Goal: Information Seeking & Learning: Learn about a topic

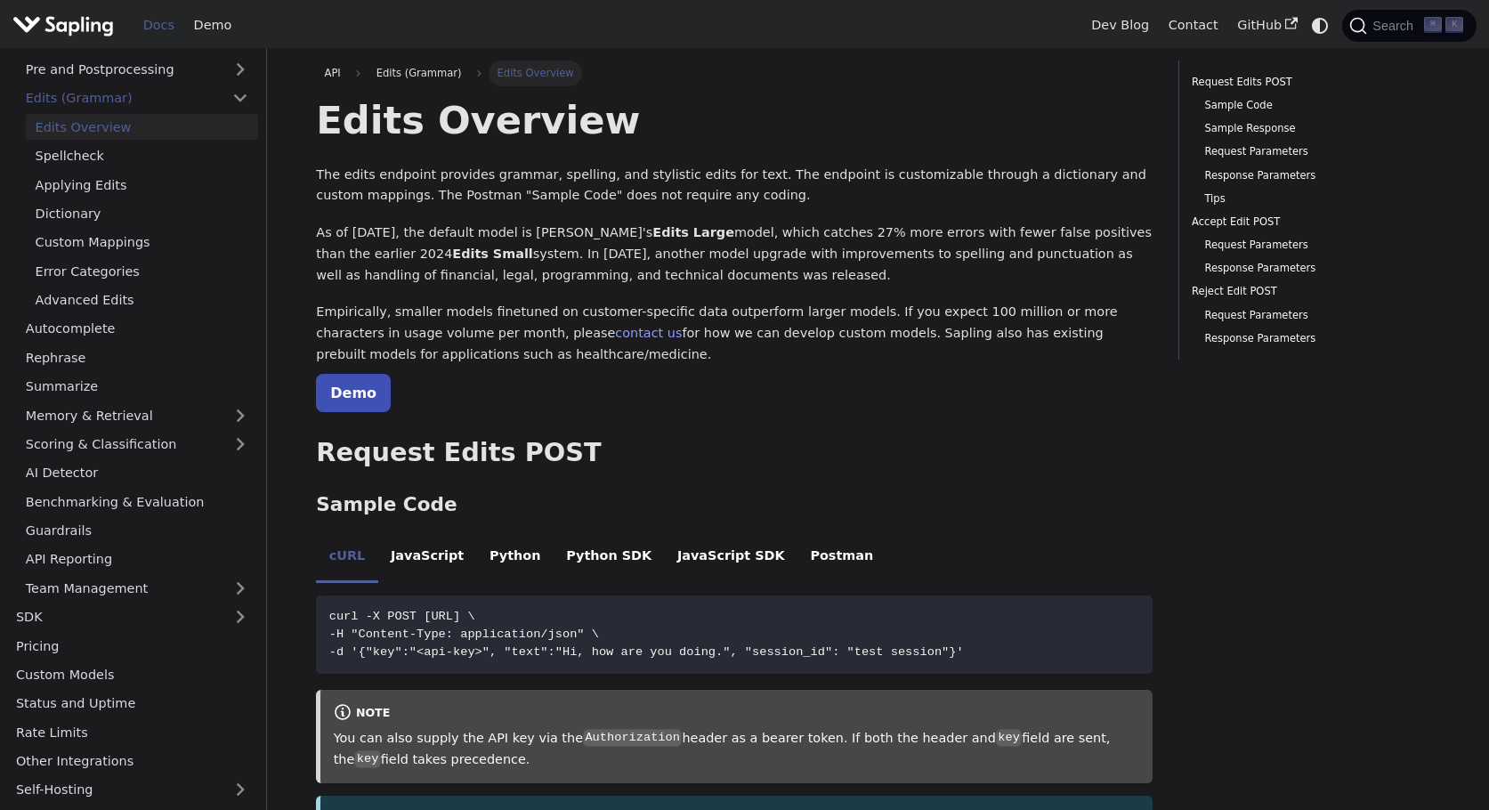
scroll to position [141, 0]
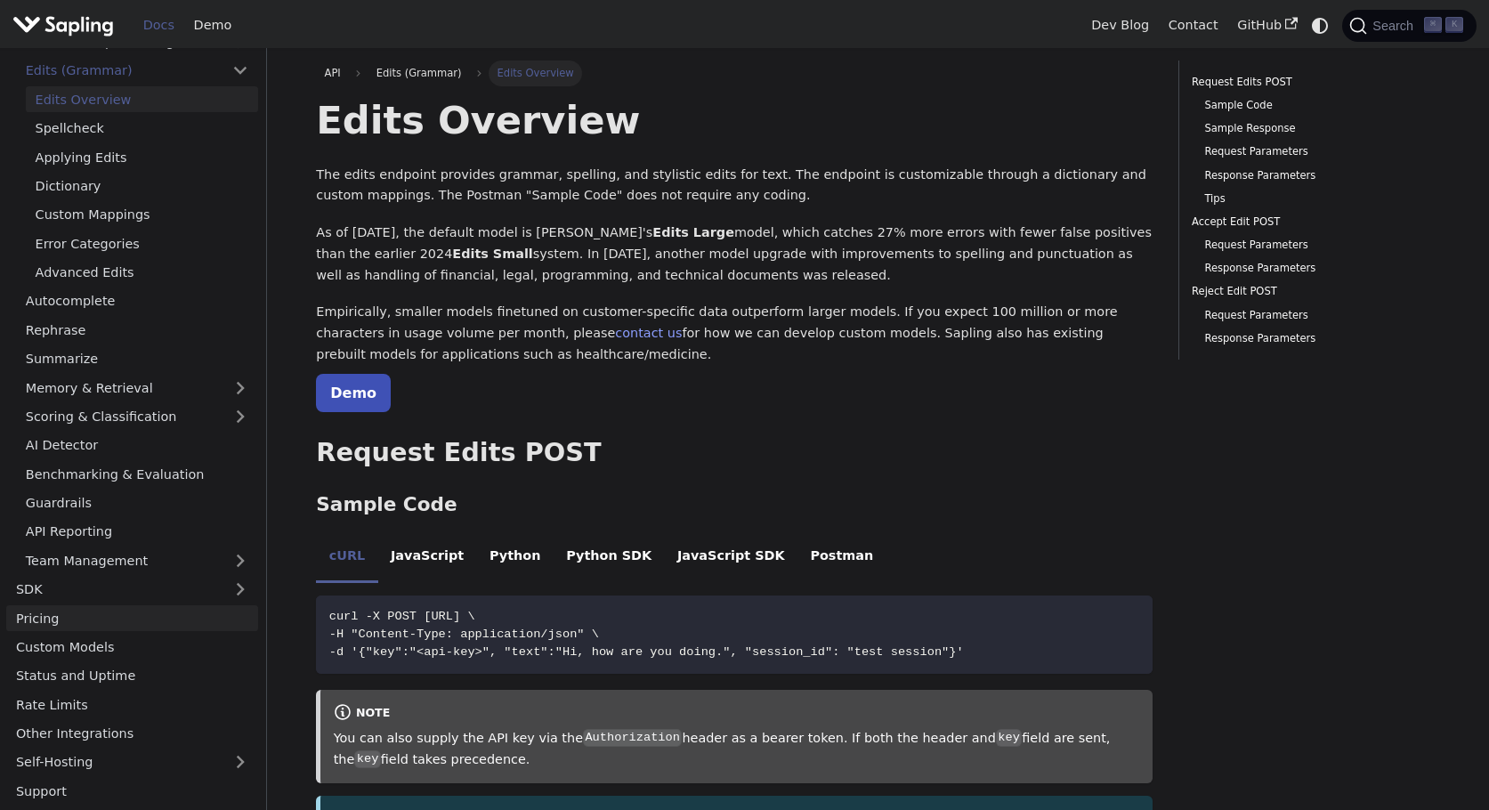
click at [104, 607] on link "Pricing" at bounding box center [132, 618] width 252 height 26
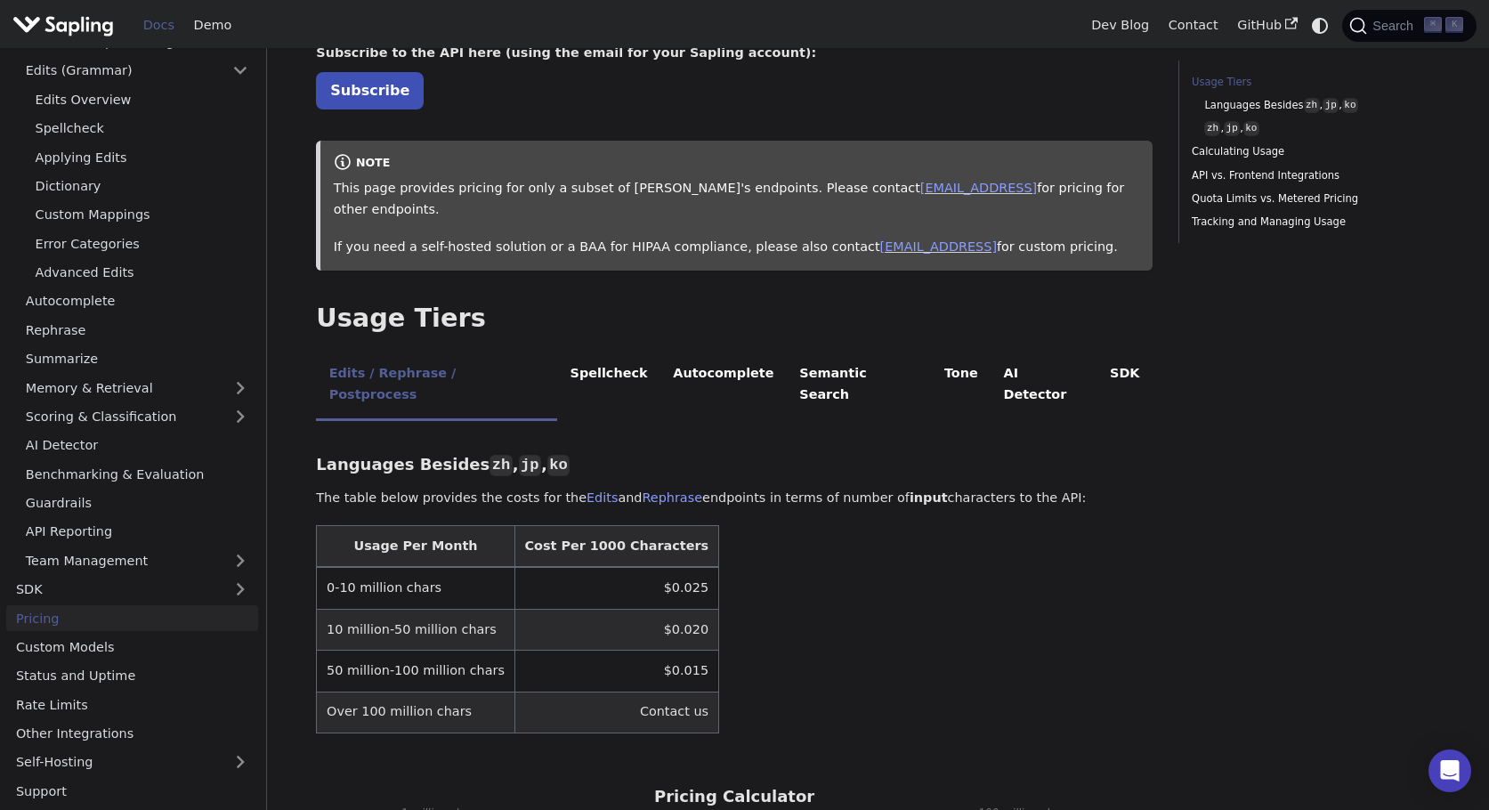
scroll to position [119, 0]
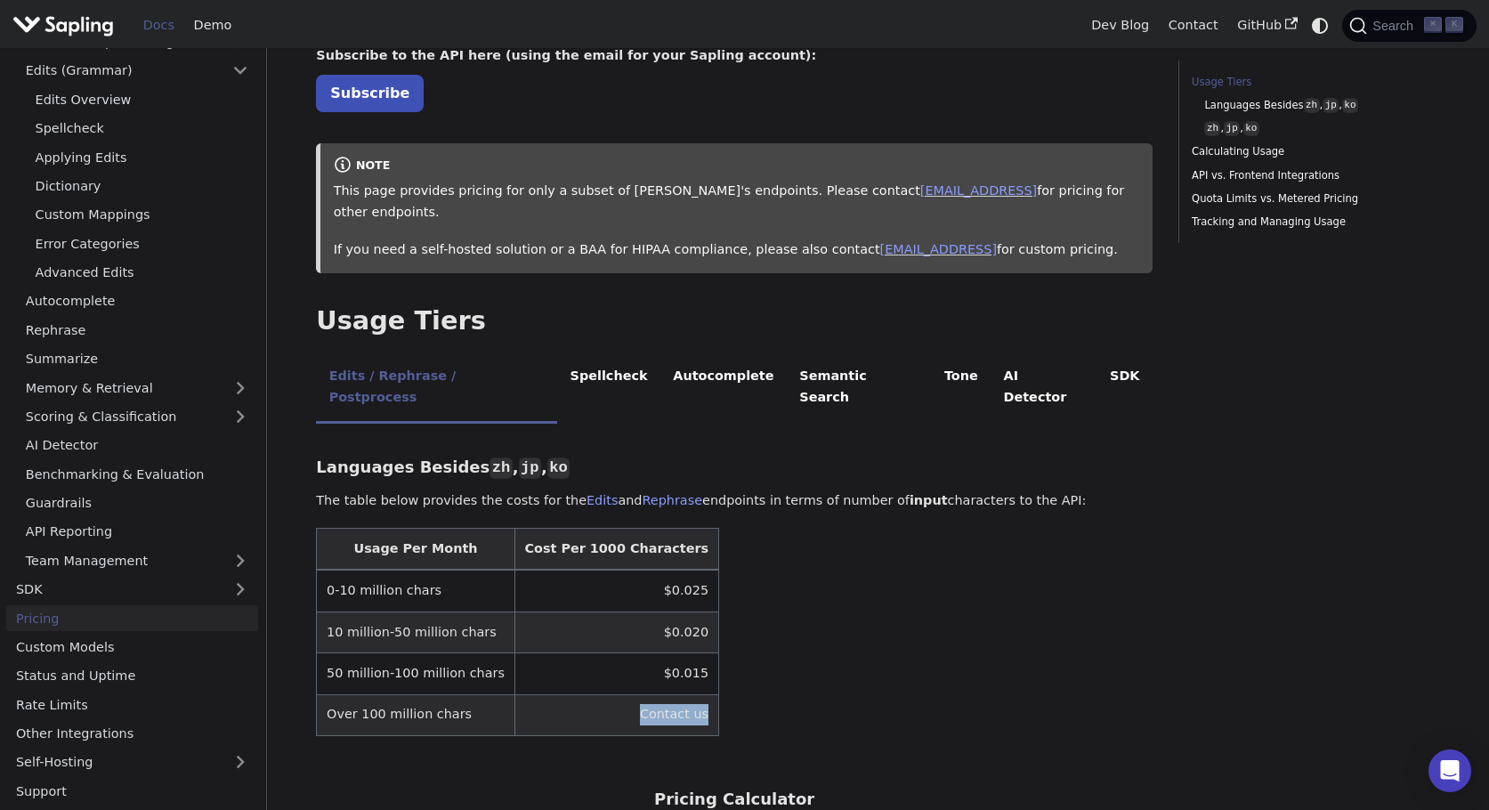
drag, startPoint x: 606, startPoint y: 671, endPoint x: 719, endPoint y: 671, distance: 113.0
click at [719, 671] on table "Usage Per Month Cost Per 1000 Characters 0-10 million chars $0.025 10 million-5…" at bounding box center [734, 632] width 836 height 208
click at [389, 694] on td "Over 100 million chars" at bounding box center [416, 714] width 198 height 41
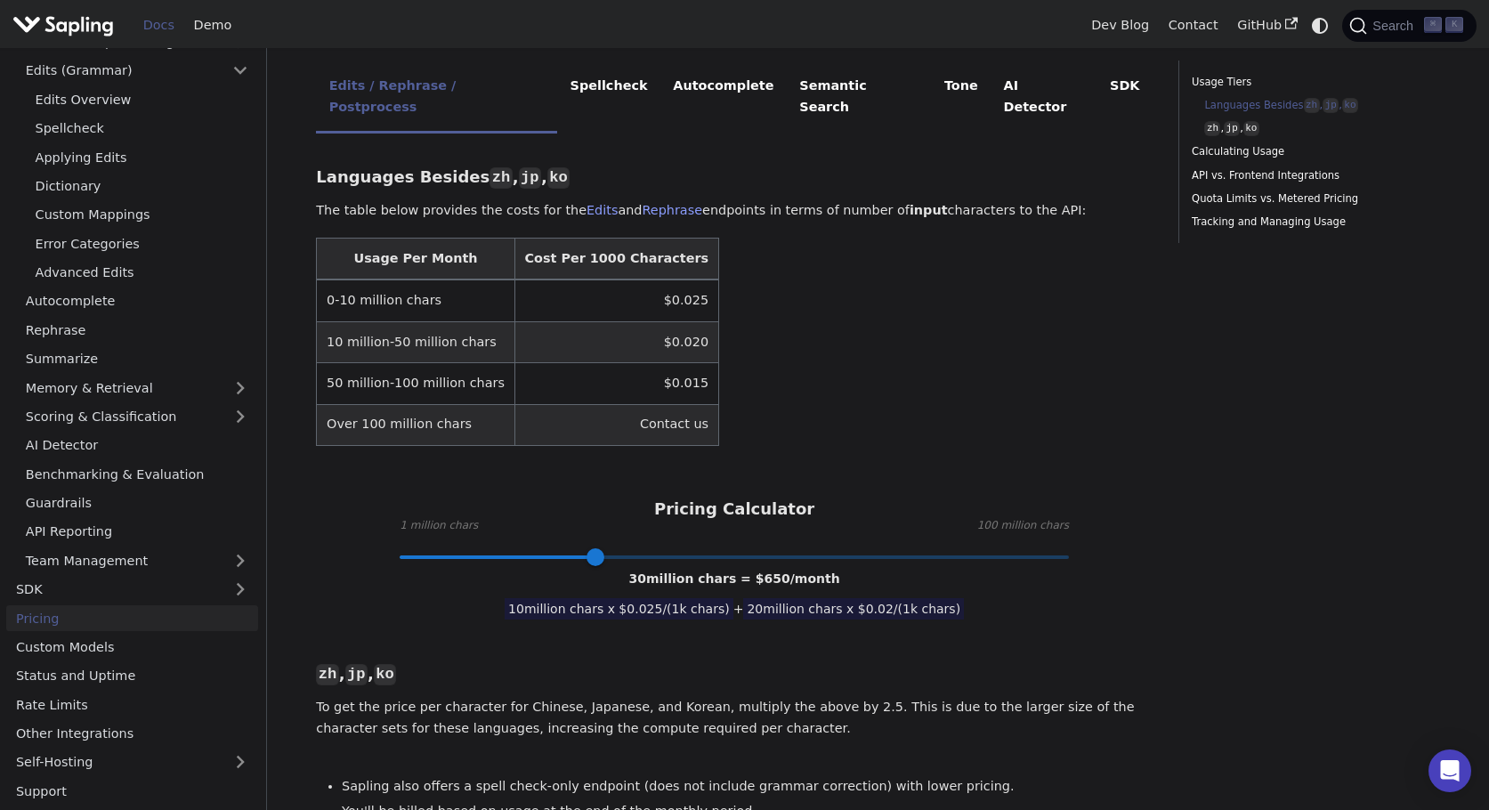
scroll to position [416, 0]
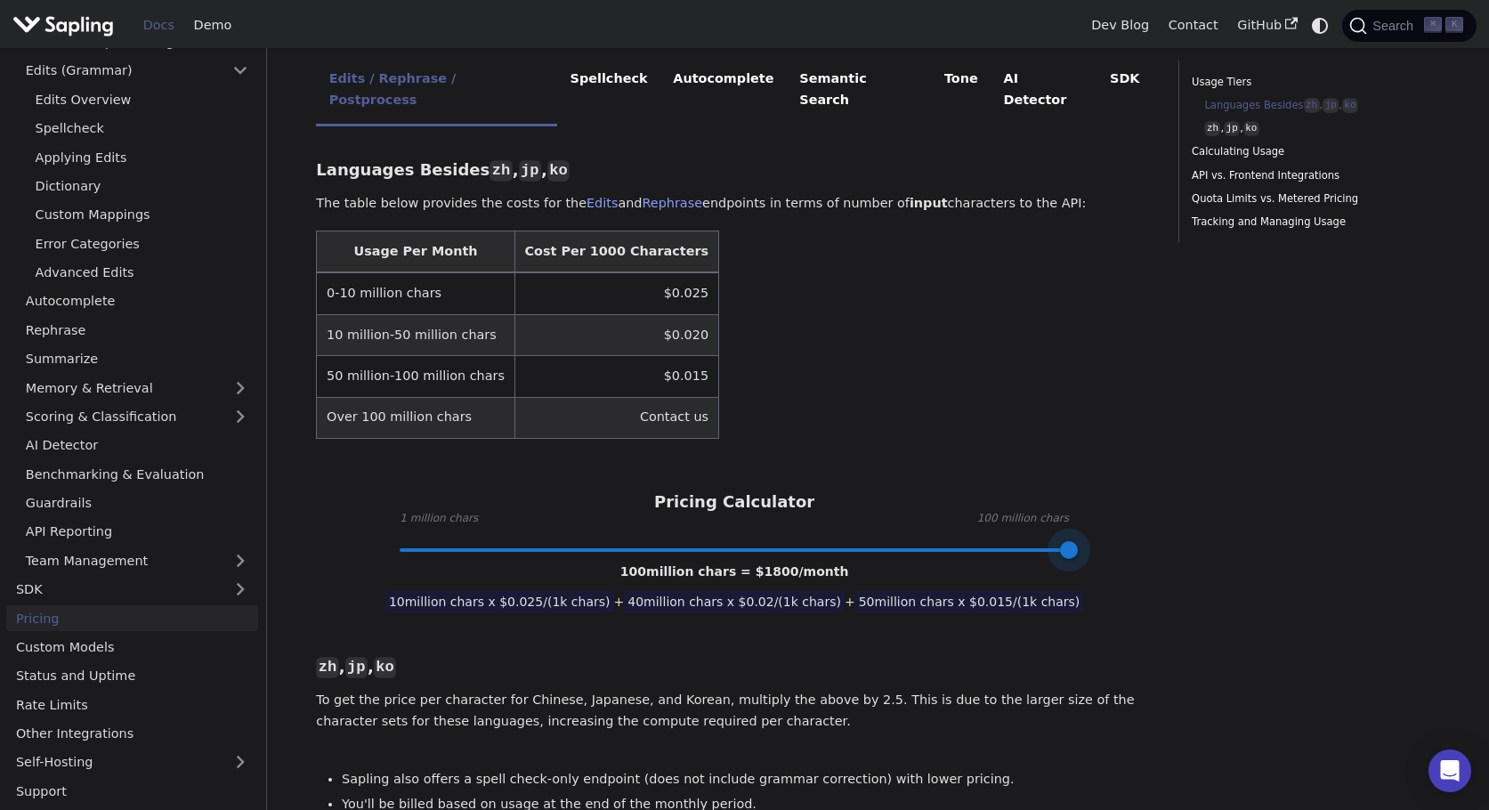
drag, startPoint x: 598, startPoint y: 504, endPoint x: 1124, endPoint y: 504, distance: 525.8
click at [1124, 504] on div "Pricing Calculator 1 million chars 100 million chars 100 million chars = $ 1800…" at bounding box center [734, 521] width 836 height 58
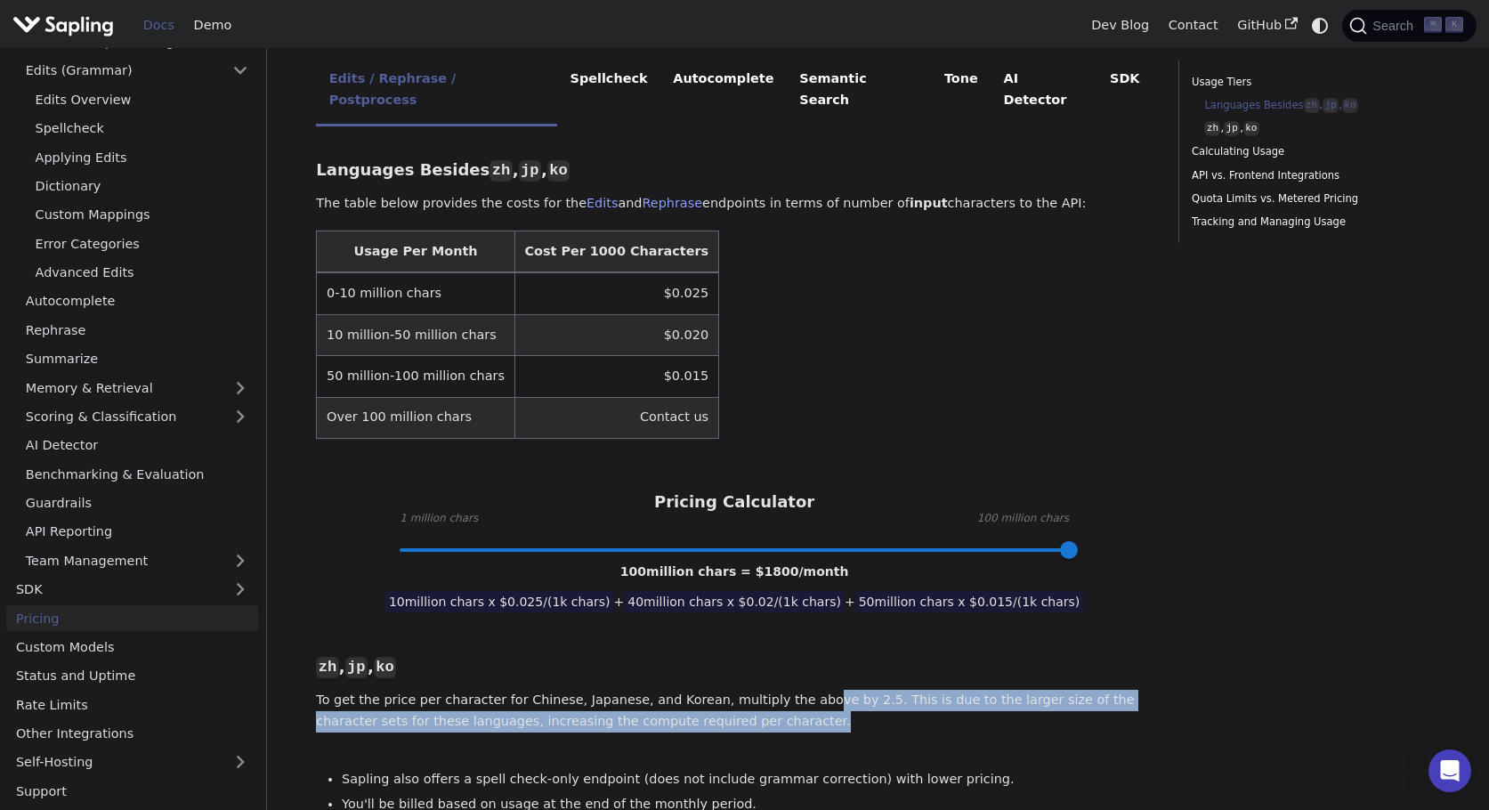
drag, startPoint x: 798, startPoint y: 660, endPoint x: 1102, endPoint y: 682, distance: 305.0
click at [1102, 690] on p "To get the price per character for Chinese, Japanese, and Korean, multiply the …" at bounding box center [734, 711] width 836 height 43
click at [760, 538] on span at bounding box center [733, 549] width 669 height 23
type input "100"
drag, startPoint x: 760, startPoint y: 515, endPoint x: 1110, endPoint y: 452, distance: 355.3
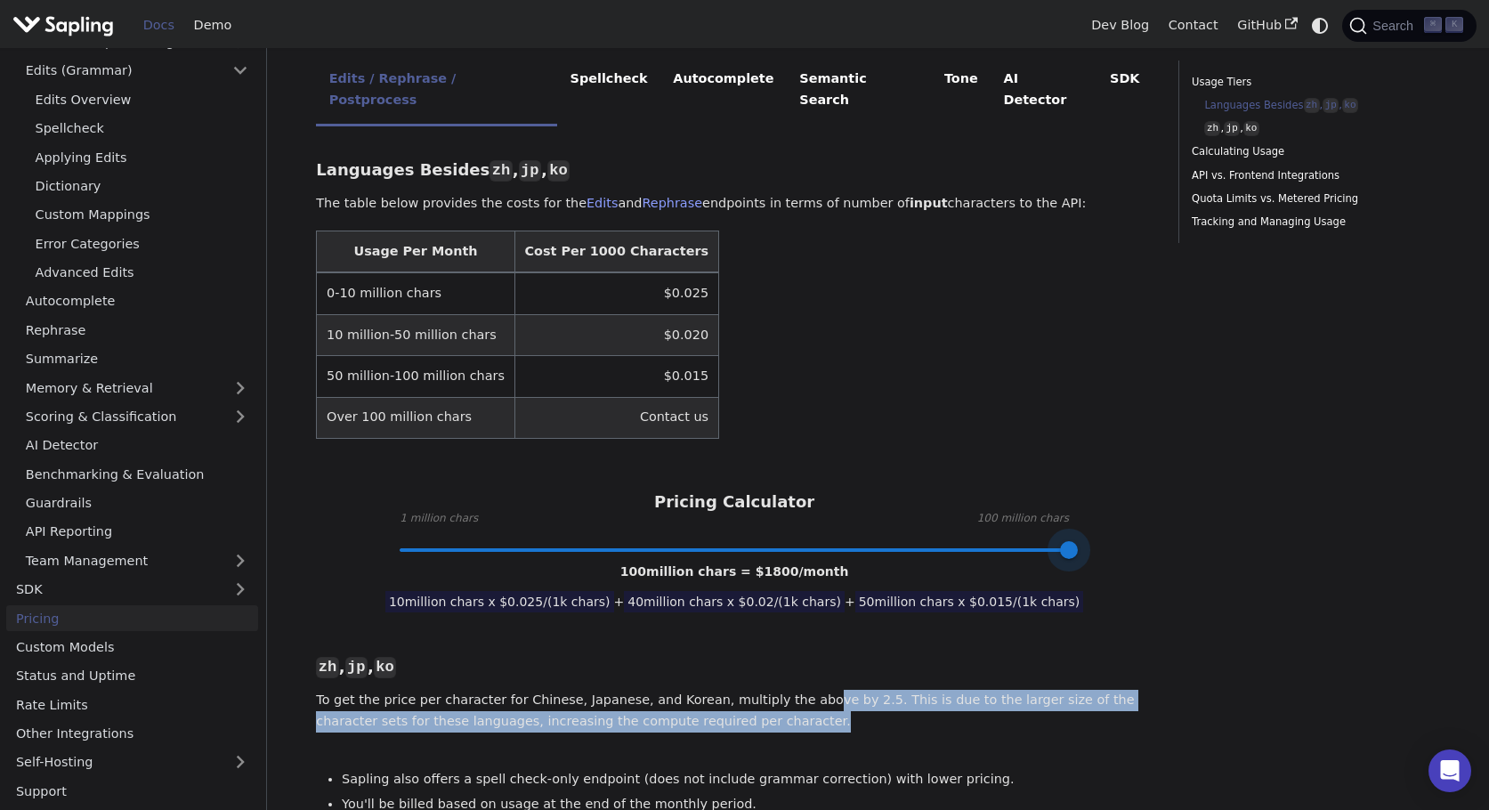
click at [1110, 492] on div "Pricing Calculator 1 million chars 100 million chars 100 million chars = $ 1800…" at bounding box center [734, 521] width 836 height 58
